Goal: Transaction & Acquisition: Purchase product/service

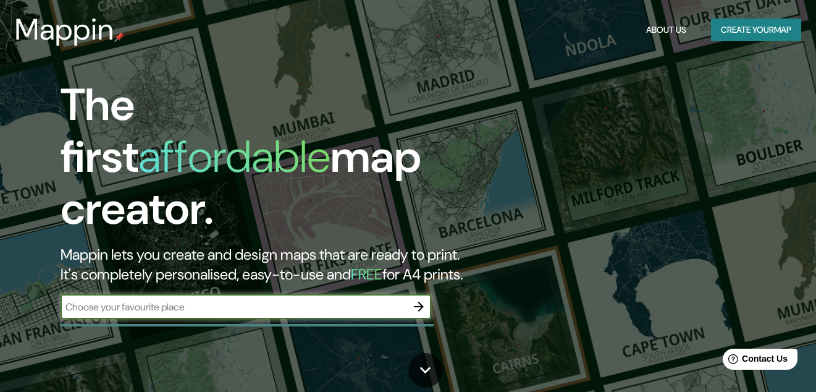
click at [308, 300] on input "text" at bounding box center [234, 307] width 346 height 14
type input "PRADOS DEL SOL MAZATLAN [GEOGRAPHIC_DATA]"
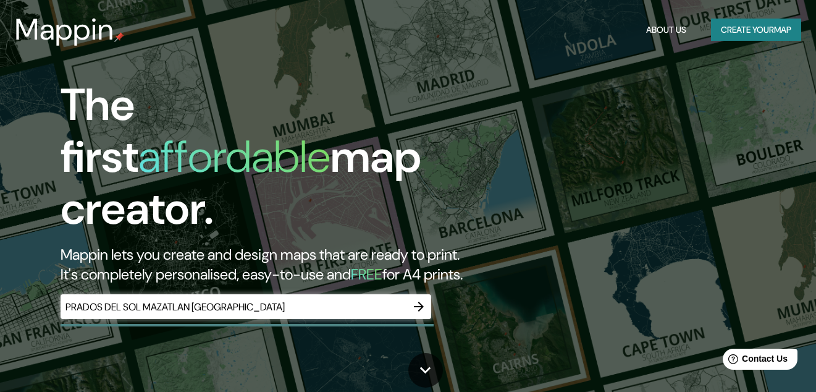
click at [547, 128] on div "The first affordable map creator. Mappin lets you create and design maps that a…" at bounding box center [408, 196] width 816 height 392
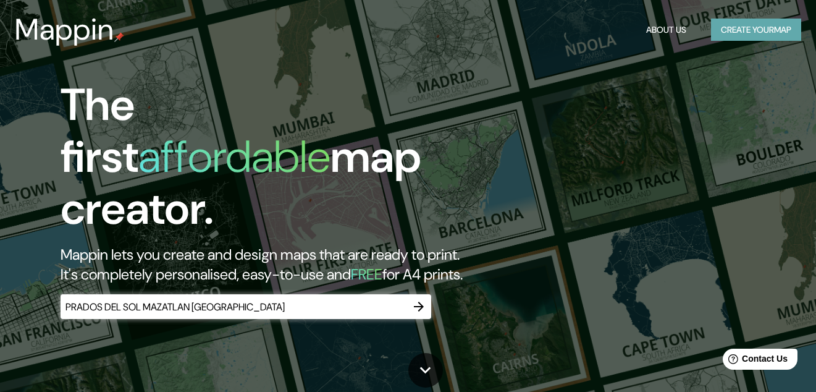
click at [715, 33] on button "Create your map" at bounding box center [756, 30] width 90 height 23
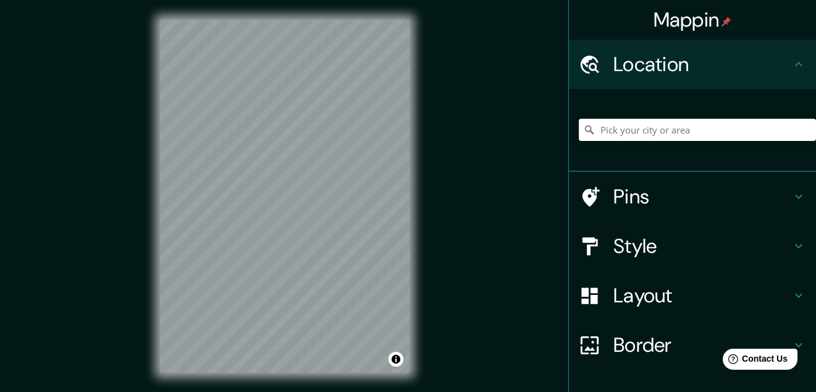
click at [676, 133] on input "Pick your city or area" at bounding box center [697, 130] width 237 height 22
type input "m"
click at [652, 128] on input "[GEOGRAPHIC_DATA]" at bounding box center [697, 130] width 237 height 22
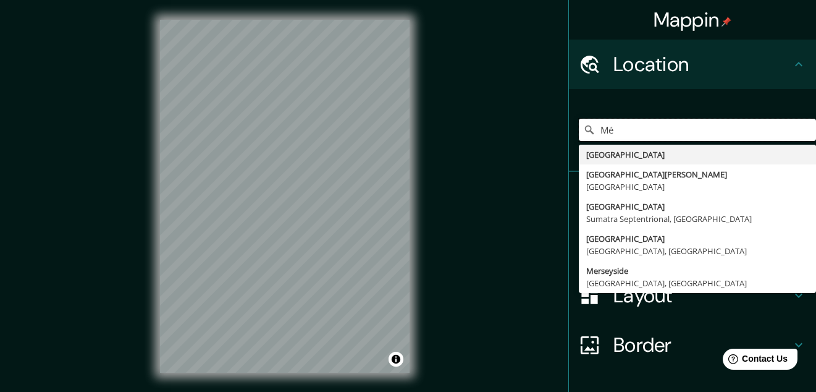
type input "M"
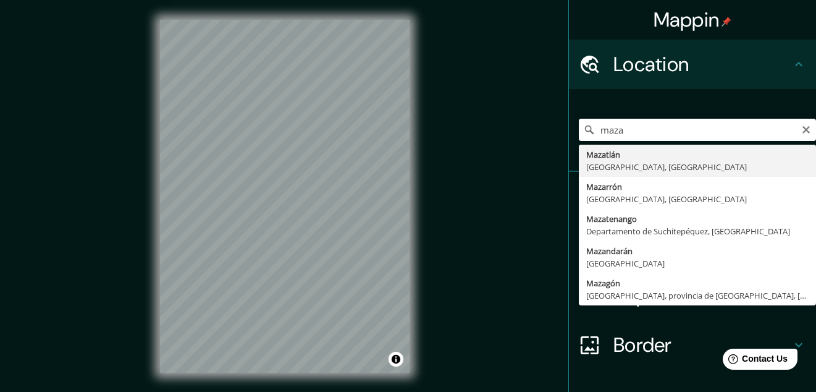
type input "[GEOGRAPHIC_DATA], [GEOGRAPHIC_DATA], [GEOGRAPHIC_DATA]"
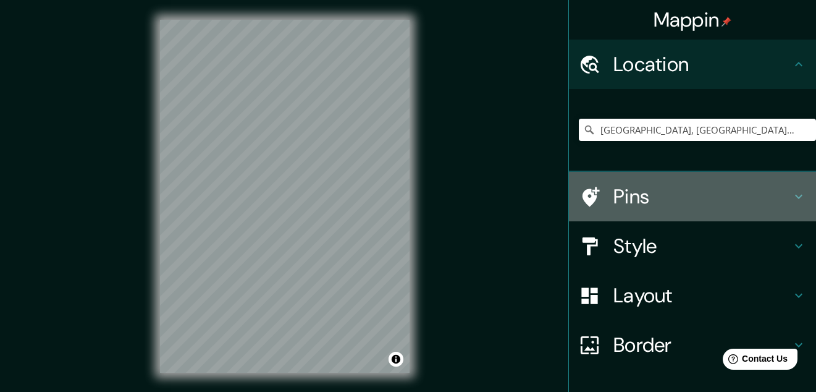
click at [683, 186] on h4 "Pins" at bounding box center [702, 196] width 178 height 25
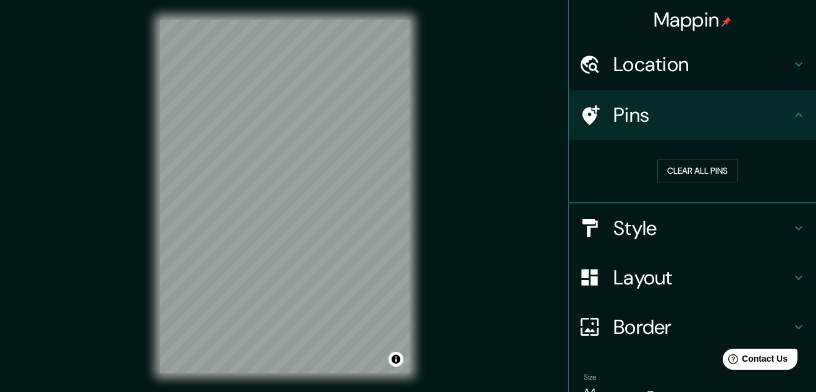
click at [736, 114] on h4 "Pins" at bounding box center [702, 115] width 178 height 25
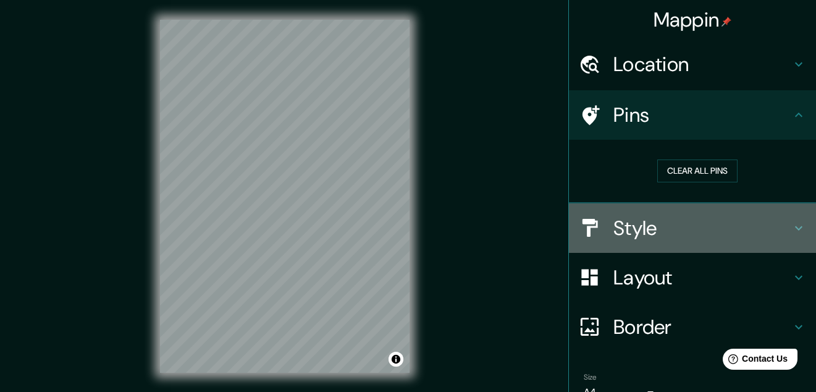
click at [681, 228] on h4 "Style" at bounding box center [702, 228] width 178 height 25
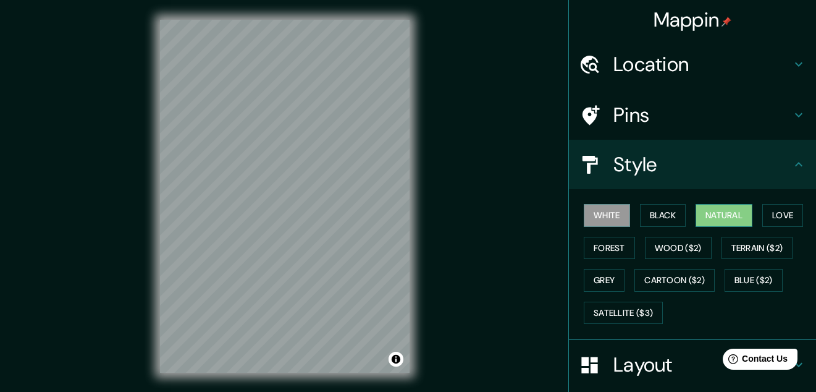
click at [733, 218] on button "Natural" at bounding box center [723, 215] width 57 height 23
